Goal: Information Seeking & Learning: Learn about a topic

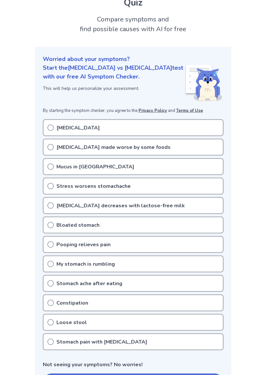
scroll to position [44, 0]
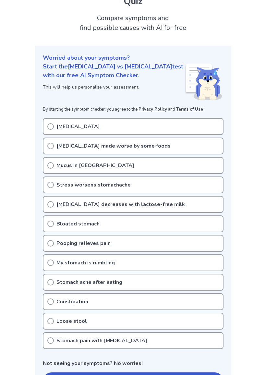
click at [51, 123] on icon at bounding box center [50, 126] width 6 height 6
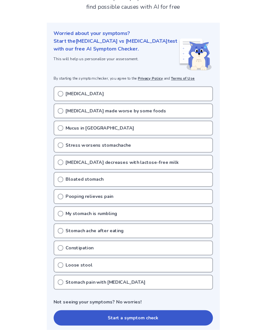
scroll to position [63, 0]
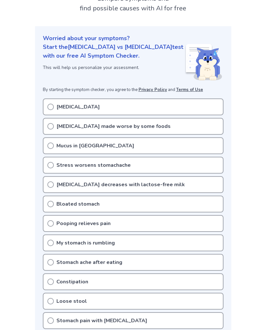
click at [51, 104] on icon at bounding box center [50, 107] width 6 height 6
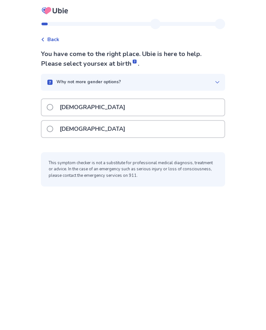
click at [51, 131] on span at bounding box center [50, 129] width 6 height 6
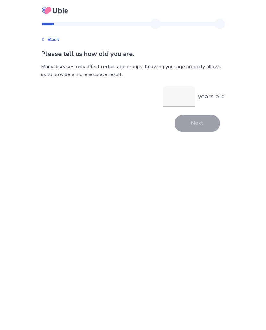
click at [180, 92] on input "years old" at bounding box center [178, 96] width 31 height 21
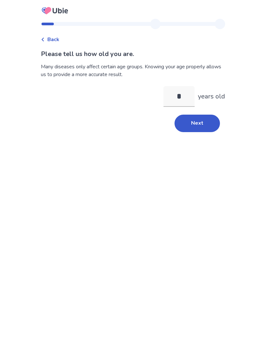
type input "**"
click at [199, 123] on button "Next" at bounding box center [196, 123] width 45 height 17
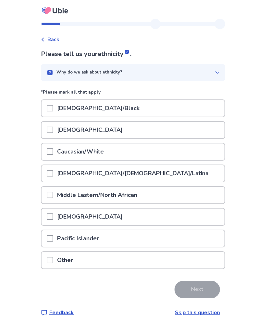
click at [52, 150] on span at bounding box center [50, 151] width 6 height 6
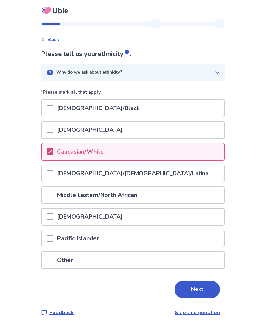
click at [195, 291] on button "Next" at bounding box center [196, 289] width 45 height 17
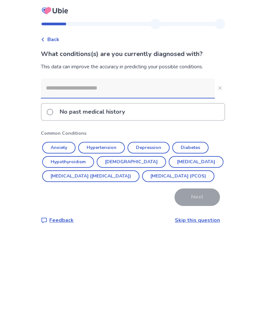
click at [57, 148] on button "Anxiety" at bounding box center [58, 148] width 33 height 12
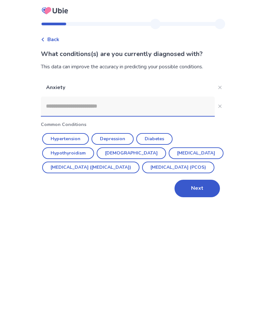
click at [54, 167] on button "Irritable Bowel Syndrome (IBS)" at bounding box center [90, 168] width 97 height 12
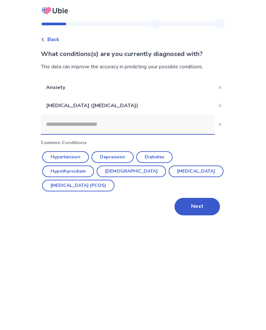
click at [200, 208] on button "Next" at bounding box center [196, 206] width 45 height 17
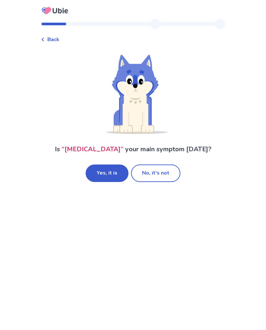
click at [155, 172] on button "No, it's not" at bounding box center [155, 173] width 49 height 17
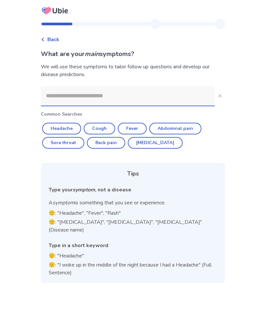
click at [154, 142] on button "Diarrhea" at bounding box center [155, 143] width 55 height 12
type input "********"
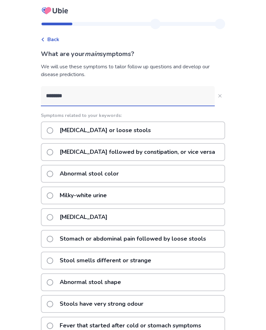
click at [53, 132] on span at bounding box center [50, 130] width 6 height 6
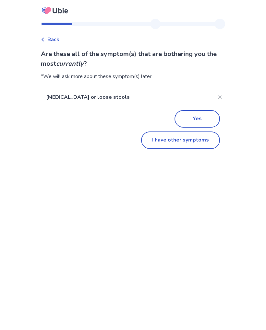
click at [200, 115] on button "Yes" at bounding box center [196, 118] width 45 height 17
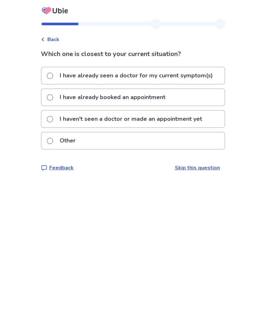
click at [196, 167] on link "Skip this question" at bounding box center [197, 167] width 45 height 7
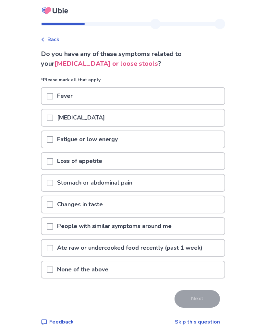
click at [52, 183] on span at bounding box center [50, 183] width 6 height 6
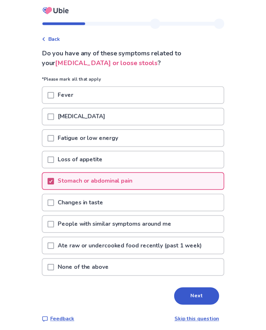
scroll to position [7, 0]
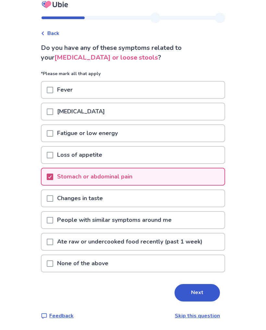
click at [198, 293] on button "Next" at bounding box center [196, 292] width 45 height 17
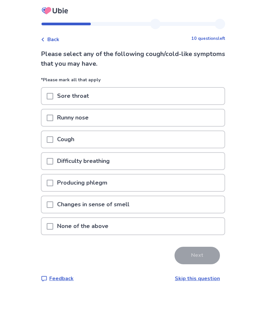
click at [53, 225] on span at bounding box center [50, 226] width 6 height 6
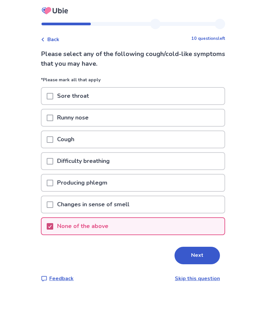
click at [196, 257] on button "Next" at bounding box center [196, 255] width 45 height 17
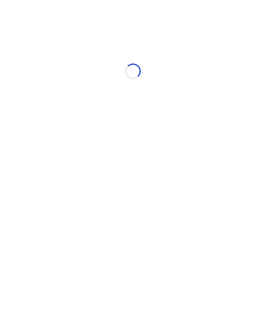
select select "*"
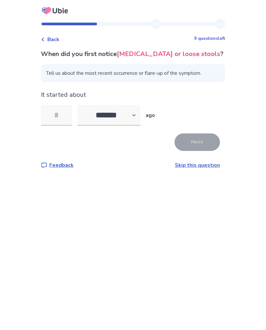
click at [195, 166] on link "Skip this question" at bounding box center [197, 165] width 45 height 7
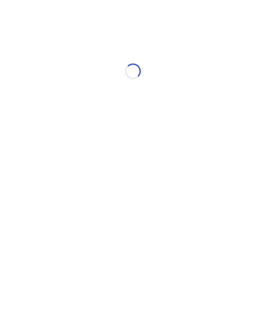
select select "*"
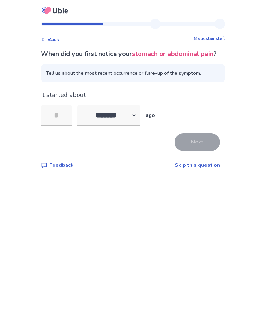
click at [194, 169] on link "Skip this question" at bounding box center [197, 165] width 45 height 7
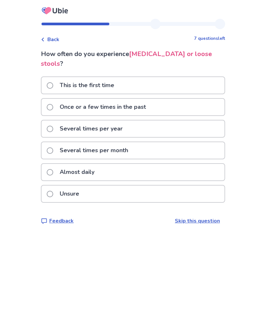
click at [51, 147] on span at bounding box center [50, 150] width 6 height 6
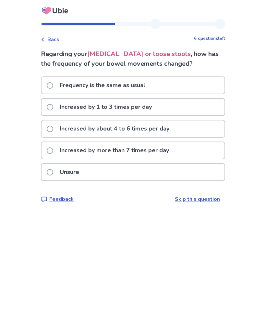
click at [51, 91] on label "Frequency is the same as usual" at bounding box center [98, 85] width 102 height 17
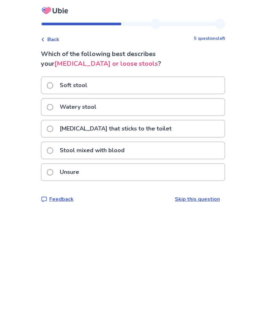
click at [52, 107] on span at bounding box center [50, 107] width 6 height 6
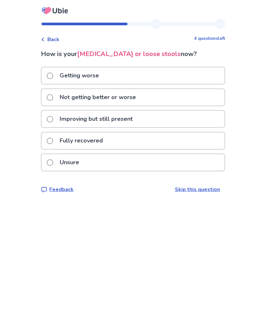
click at [51, 98] on span at bounding box center [50, 97] width 6 height 6
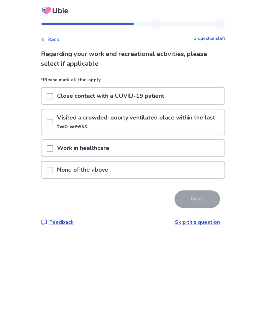
click at [51, 149] on span at bounding box center [50, 148] width 6 height 6
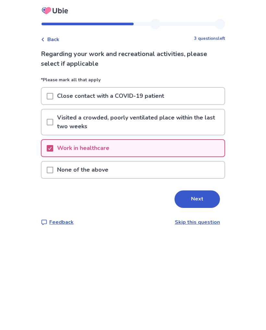
click at [193, 200] on button "Next" at bounding box center [196, 199] width 45 height 17
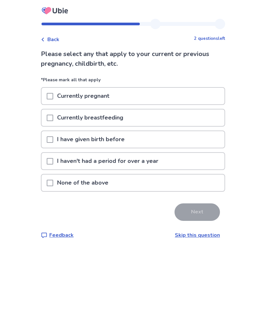
click at [52, 140] on span at bounding box center [50, 139] width 6 height 6
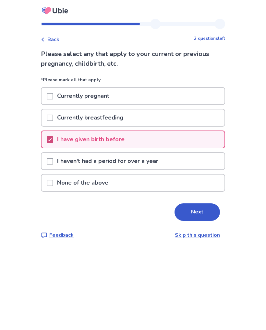
click at [188, 210] on button "Next" at bounding box center [196, 211] width 45 height 17
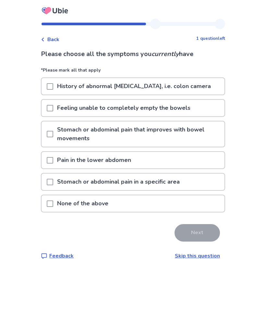
click at [53, 133] on span at bounding box center [50, 134] width 6 height 6
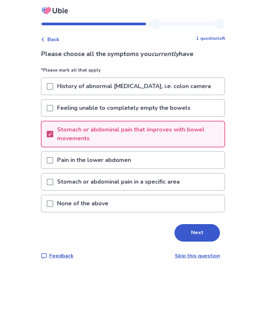
click at [197, 231] on button "Next" at bounding box center [196, 232] width 45 height 17
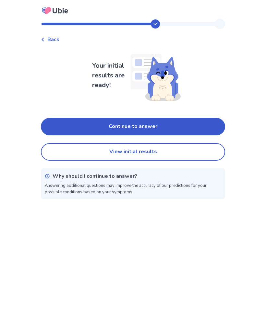
click at [187, 124] on button "Continue to answer" at bounding box center [133, 126] width 184 height 17
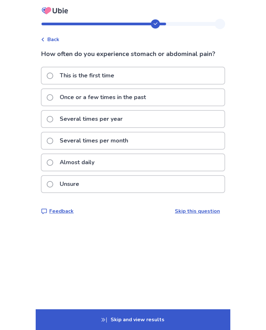
click at [192, 214] on link "Skip this question" at bounding box center [197, 211] width 45 height 7
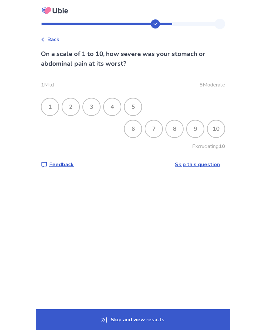
click at [134, 104] on div "5" at bounding box center [132, 107] width 17 height 17
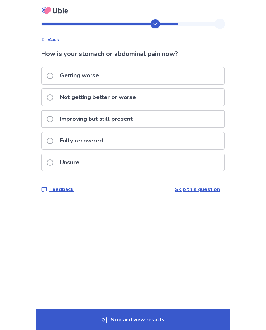
click at [53, 98] on span at bounding box center [50, 97] width 6 height 6
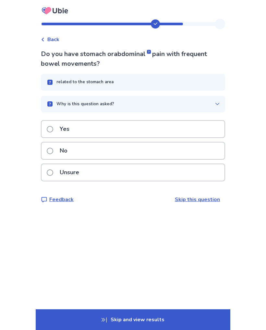
click at [52, 128] on span at bounding box center [50, 129] width 6 height 6
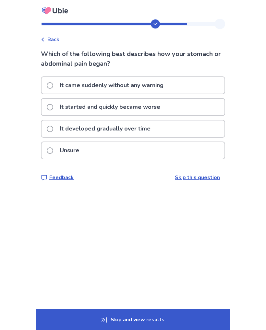
click at [52, 126] on span at bounding box center [50, 129] width 6 height 6
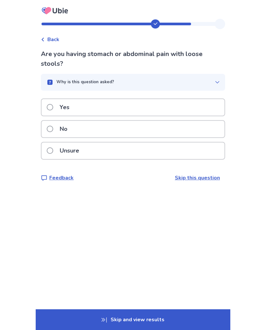
click at [49, 105] on div "Yes" at bounding box center [132, 107] width 183 height 17
click at [53, 126] on span at bounding box center [50, 129] width 6 height 6
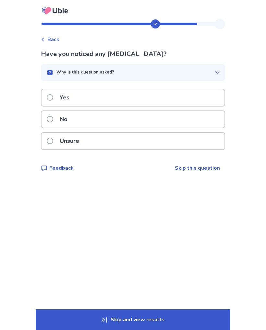
click at [49, 119] on div "No" at bounding box center [132, 119] width 183 height 17
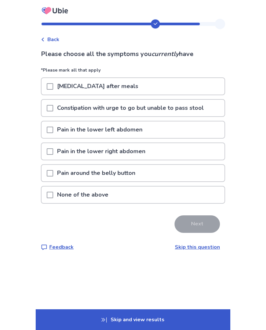
click at [51, 86] on span at bounding box center [50, 86] width 6 height 6
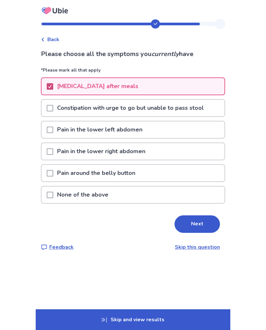
click at [200, 226] on button "Next" at bounding box center [196, 223] width 45 height 17
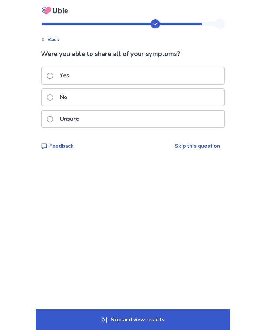
click at [53, 76] on span at bounding box center [50, 76] width 6 height 6
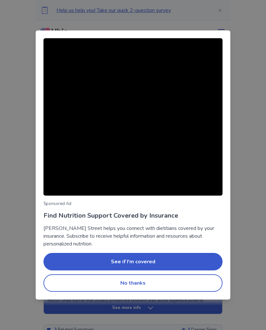
click at [137, 277] on button "No thanks" at bounding box center [132, 282] width 179 height 17
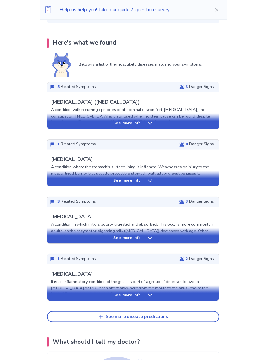
scroll to position [115, 0]
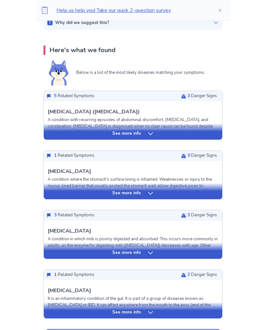
click at [143, 132] on div "See more info" at bounding box center [133, 134] width 178 height 6
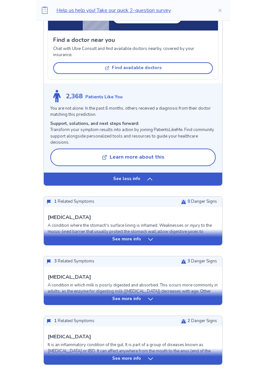
scroll to position [588, 0]
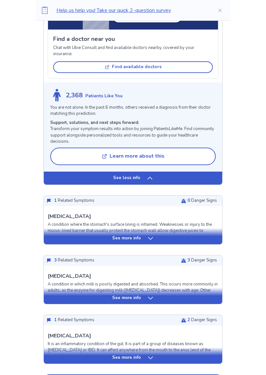
click at [152, 237] on icon at bounding box center [150, 238] width 5 height 3
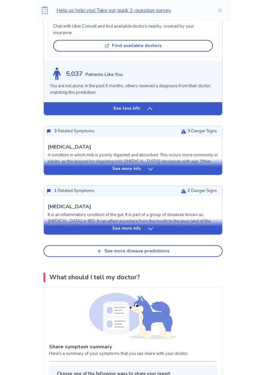
scroll to position [1117, 0]
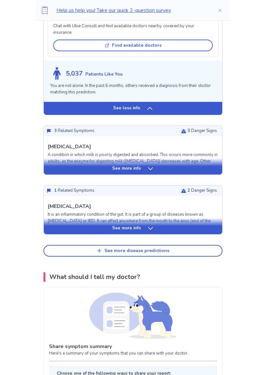
click at [149, 166] on icon at bounding box center [150, 169] width 6 height 6
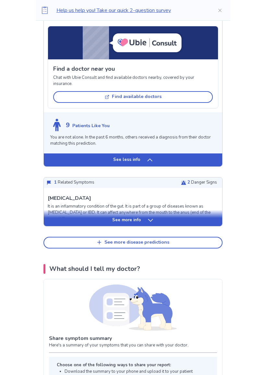
scroll to position [1517, 0]
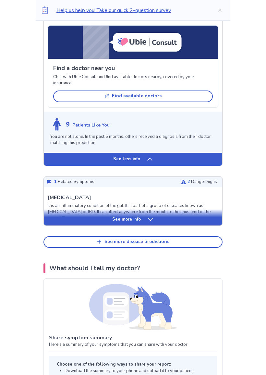
click at [151, 216] on icon at bounding box center [150, 219] width 6 height 6
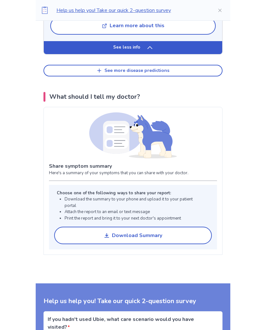
scroll to position [2183, 0]
